Goal: Entertainment & Leisure: Browse casually

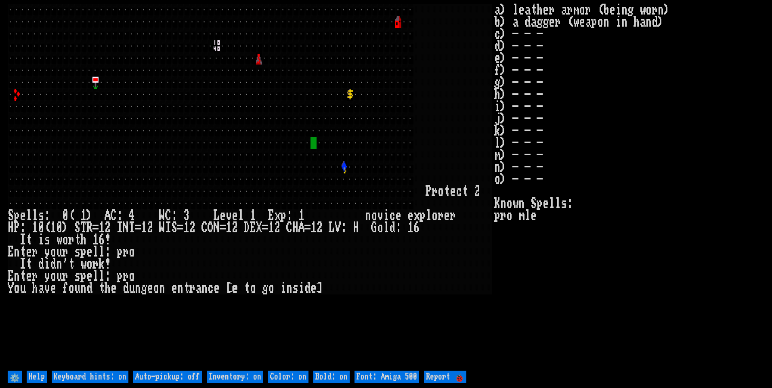
click at [198, 374] on off "Auto-pickup: off" at bounding box center [167, 377] width 69 height 12
type off "Auto-pickup: on"
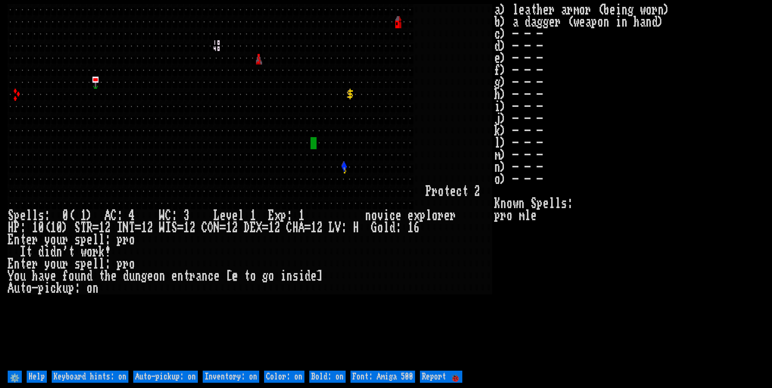
drag, startPoint x: 218, startPoint y: 379, endPoint x: 222, endPoint y: 376, distance: 4.7
click at [218, 379] on on "Inventory: on" at bounding box center [231, 377] width 57 height 12
type on "Inventory: off"
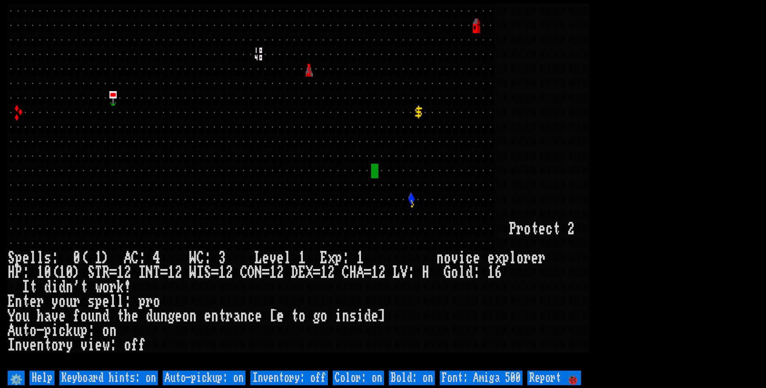
drag, startPoint x: 480, startPoint y: 380, endPoint x: 488, endPoint y: 374, distance: 10.3
click at [481, 378] on 500 "Font: Amiga 500" at bounding box center [481, 378] width 83 height 15
type 500 "Font: Amiga 1200"
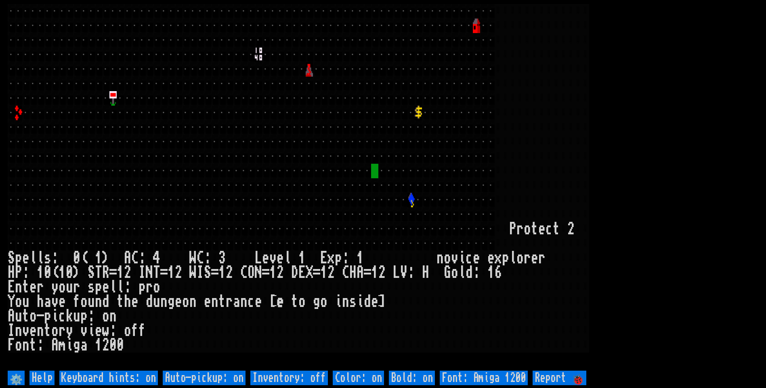
click at [693, 144] on larn at bounding box center [383, 186] width 750 height 365
